Goal: Task Accomplishment & Management: Manage account settings

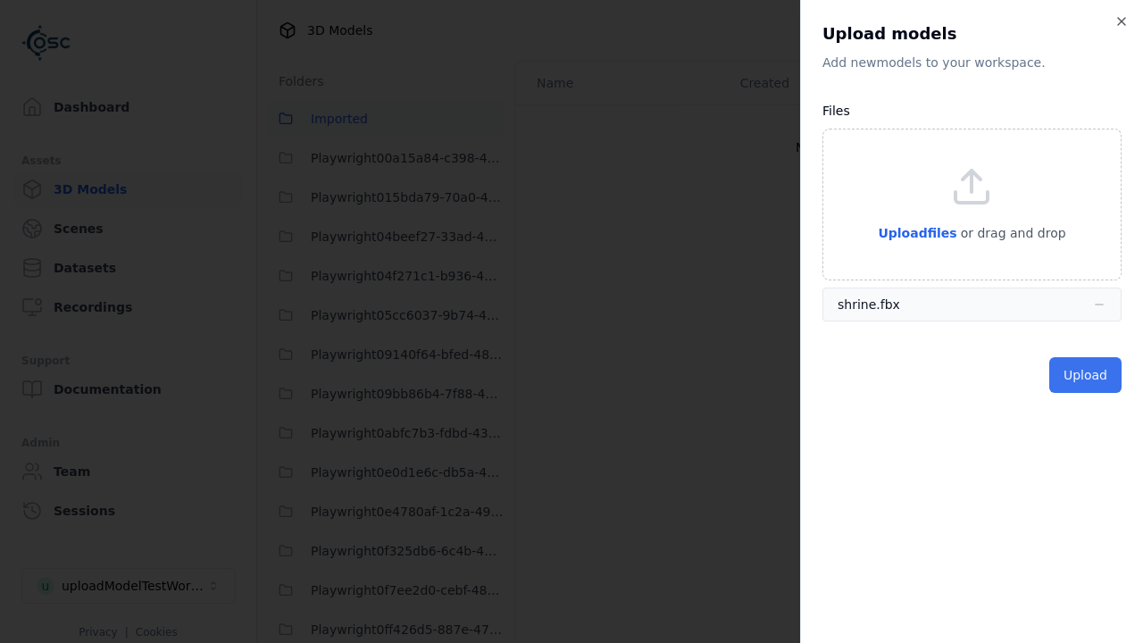
click at [1088, 375] on button "Upload" at bounding box center [1085, 375] width 72 height 36
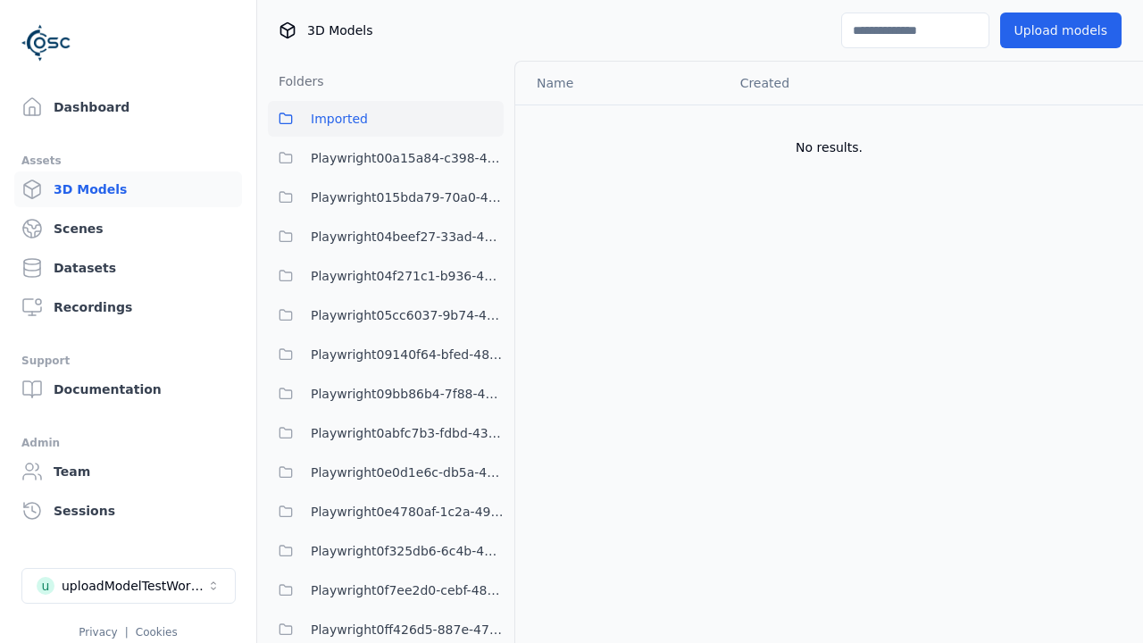
click at [1122, 129] on html "Support Dashboard Assets 3D Models Scenes Datasets Recordings Support Documenta…" at bounding box center [571, 321] width 1143 height 643
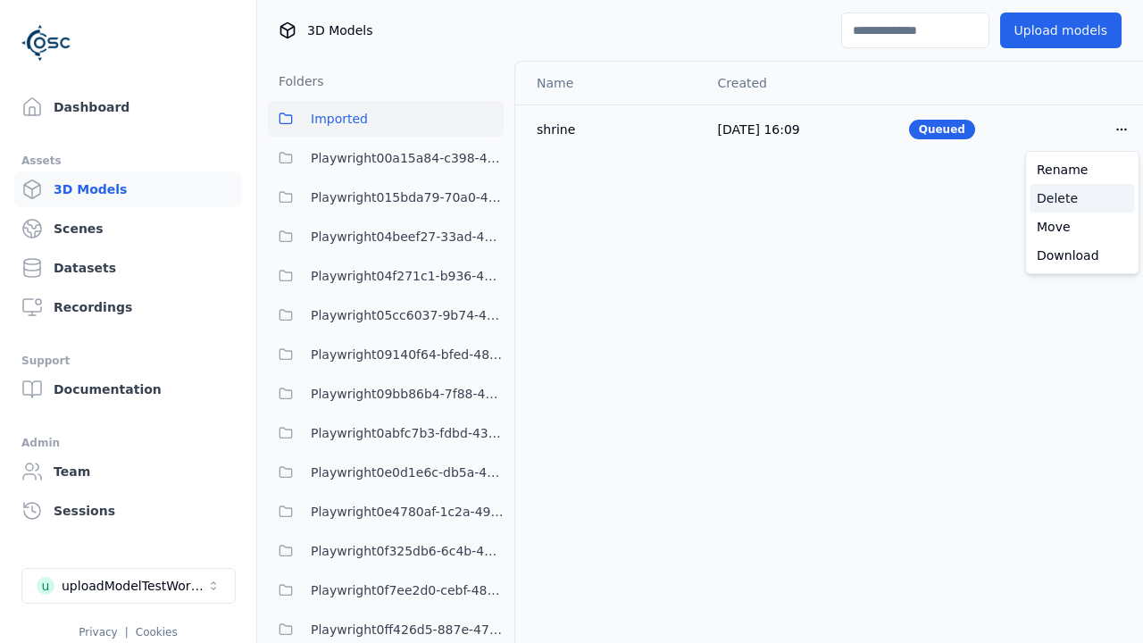
click at [1082, 198] on div "Delete" at bounding box center [1082, 198] width 105 height 29
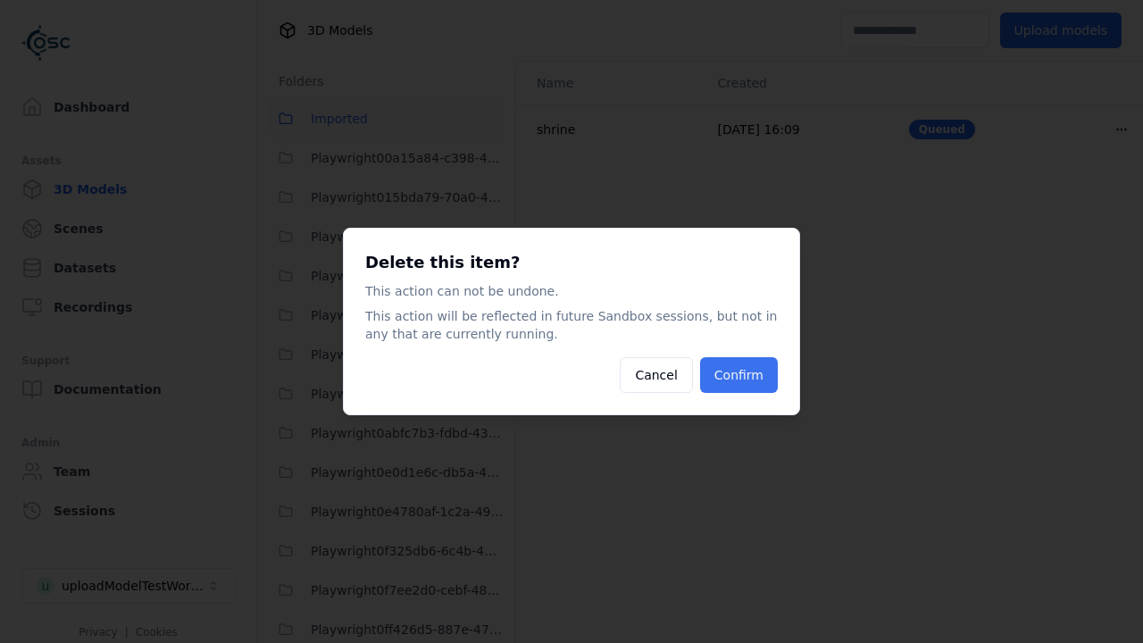
click at [741, 375] on button "Confirm" at bounding box center [739, 375] width 78 height 36
